Goal: Information Seeking & Learning: Learn about a topic

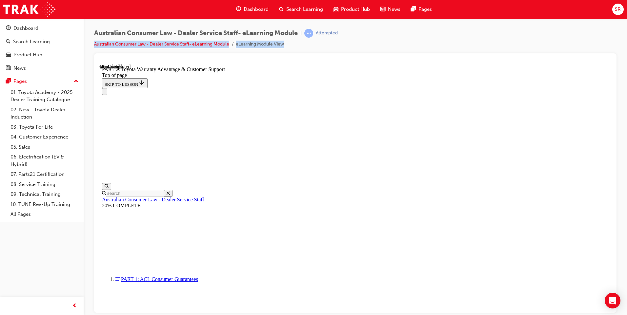
scroll to position [481, 0]
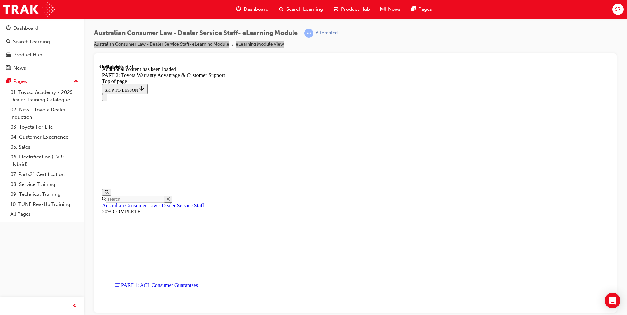
scroll to position [659, 0]
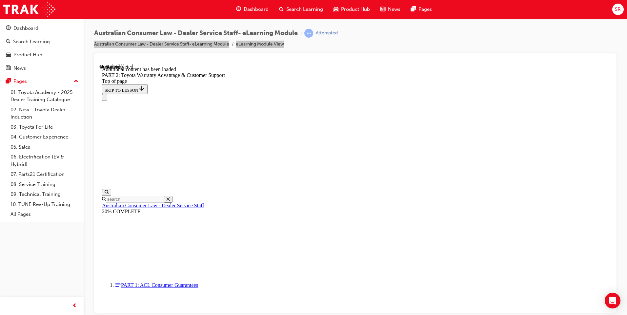
scroll to position [1439, 0]
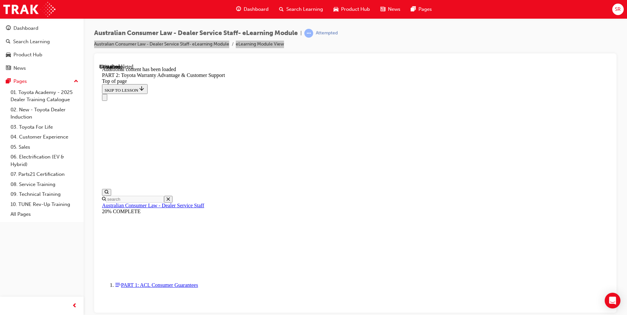
drag, startPoint x: 295, startPoint y: 197, endPoint x: 435, endPoint y: 170, distance: 142.6
copy div "Based on the scenario above, what rights may the customer have in this scenario…"
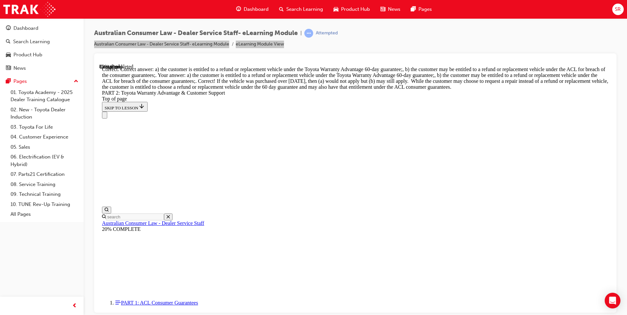
scroll to position [2564, 0]
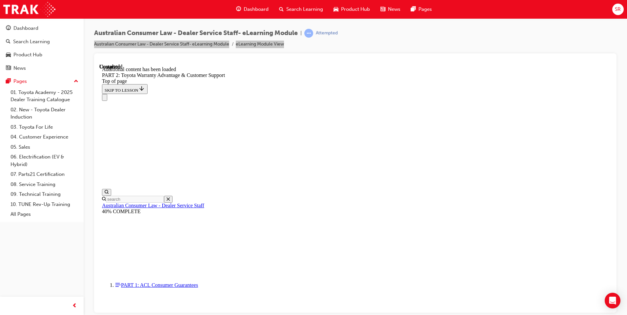
scroll to position [2717, 0]
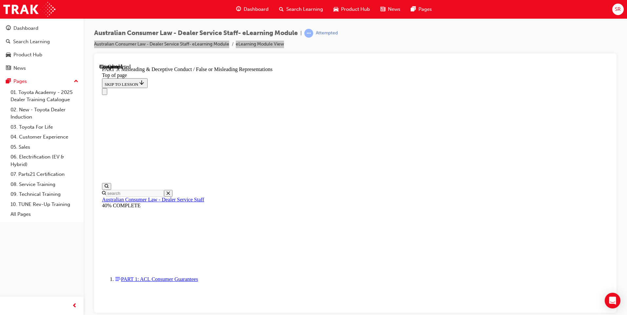
scroll to position [464, 0]
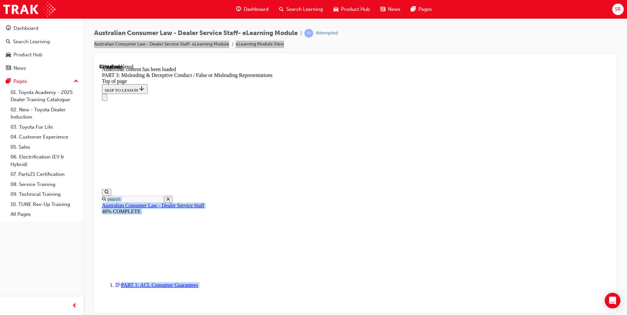
scroll to position [1607, 0]
drag, startPoint x: 296, startPoint y: 136, endPoint x: 409, endPoint y: 187, distance: 123.5
copy div "Which of the following could be a false or misleading representation under the …"
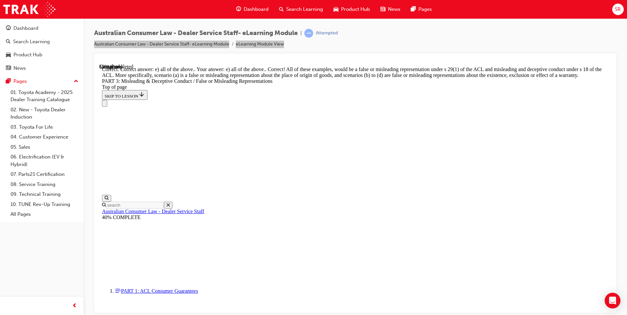
scroll to position [1606, 0]
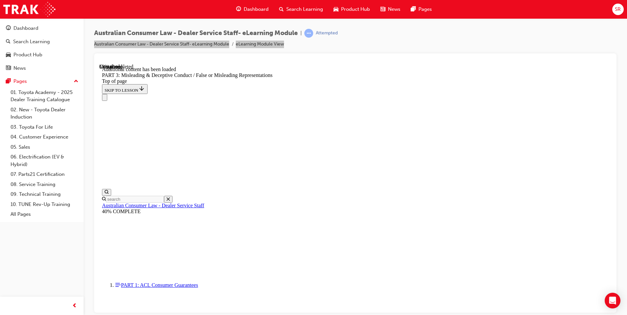
scroll to position [1901, 0]
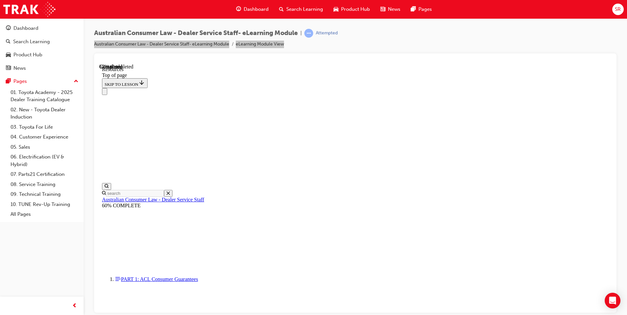
scroll to position [300, 0]
